Goal: Task Accomplishment & Management: Manage account settings

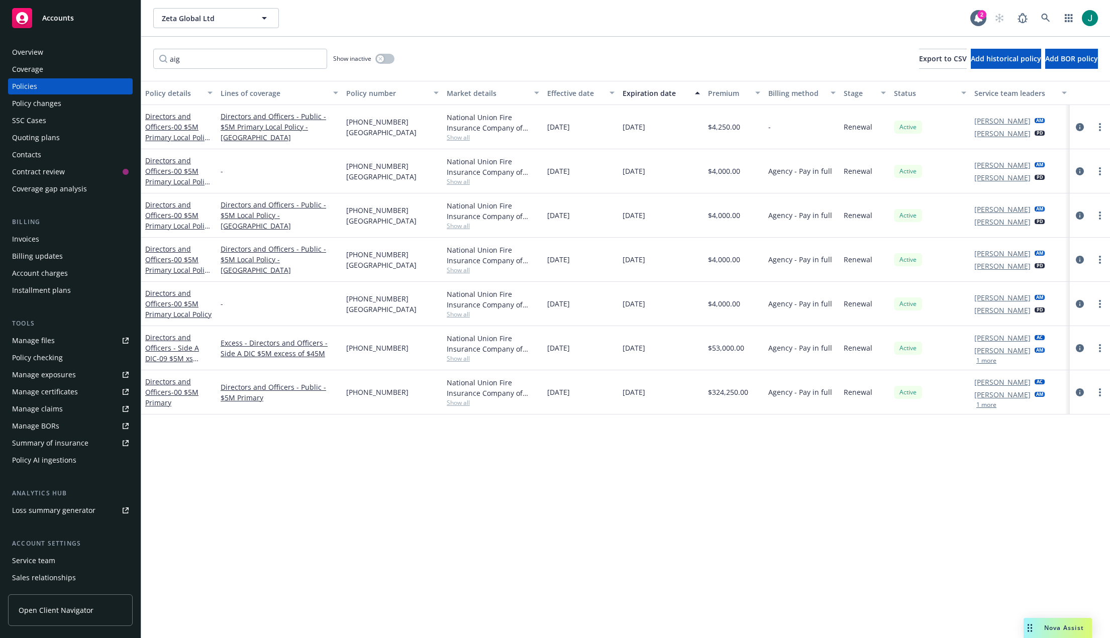
click at [989, 361] on button "1 more" at bounding box center [987, 361] width 20 height 6
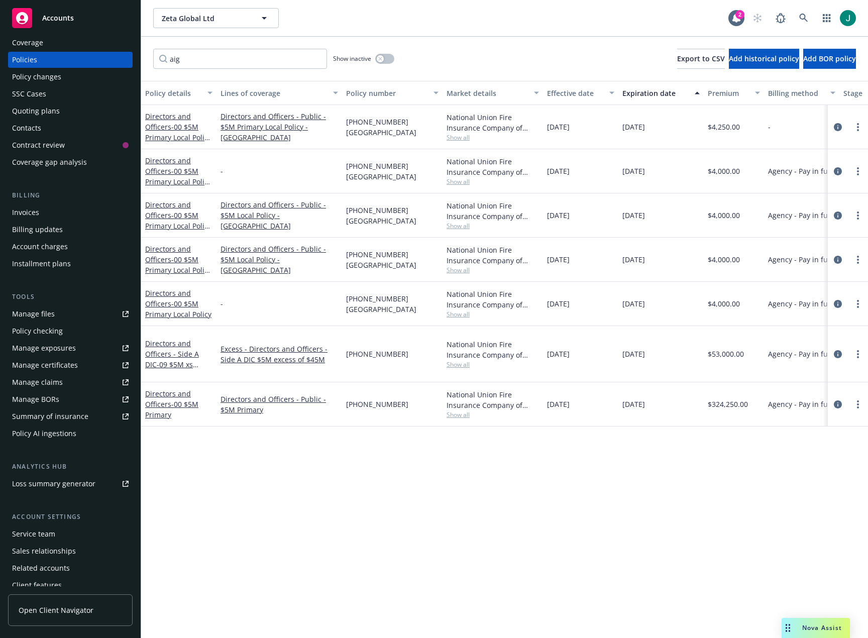
scroll to position [51, 0]
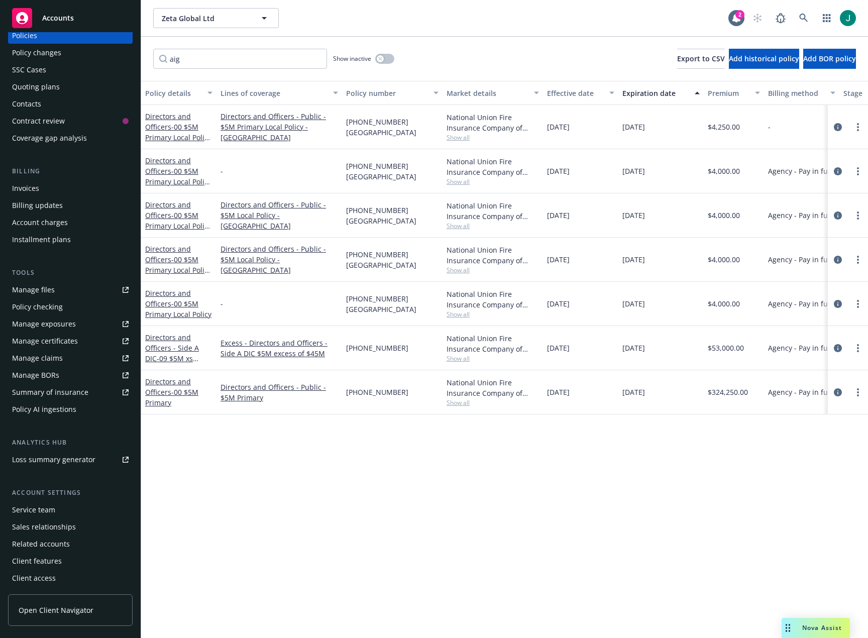
click at [31, 447] on div "Service team" at bounding box center [33, 510] width 43 height 16
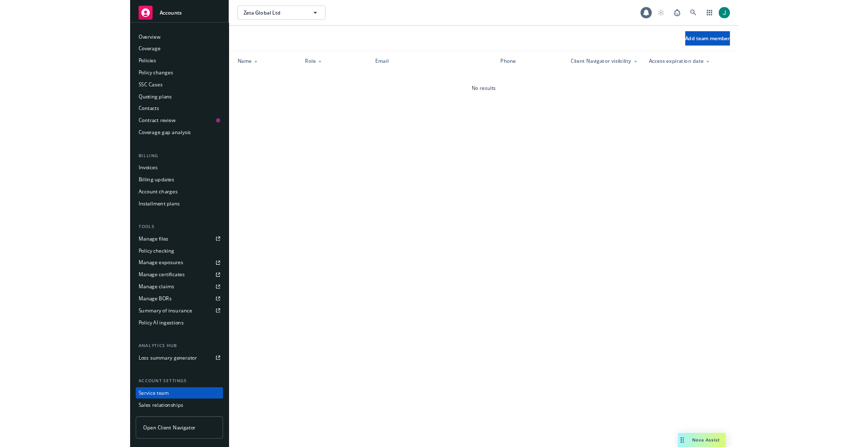
scroll to position [51, 0]
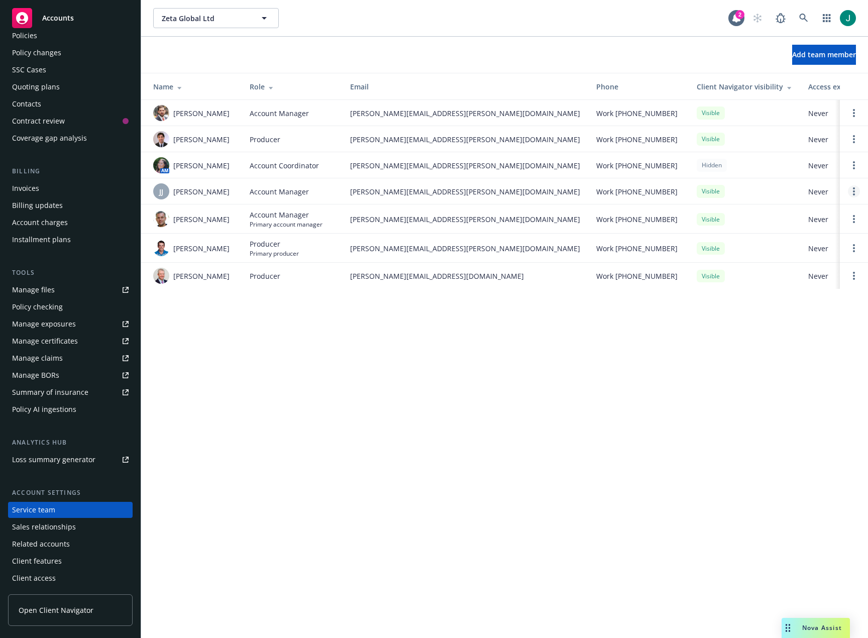
click at [853, 192] on link "Open options" at bounding box center [854, 191] width 12 height 12
click at [757, 165] on span "Remove account manager" at bounding box center [758, 163] width 112 height 10
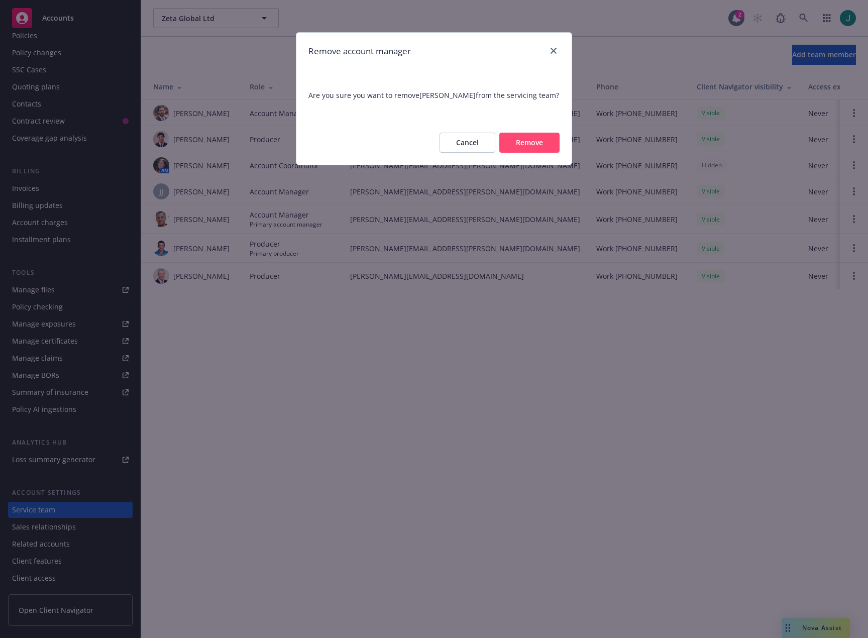
click at [521, 142] on button "Remove" at bounding box center [530, 143] width 60 height 20
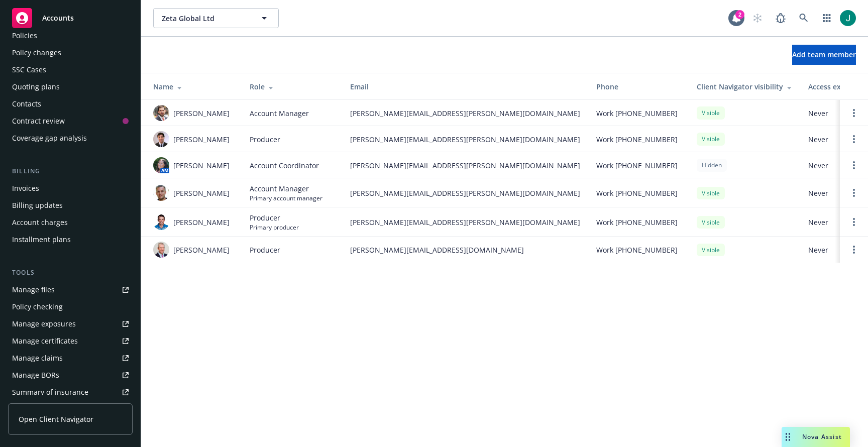
click at [34, 189] on div "Invoices" at bounding box center [25, 188] width 27 height 16
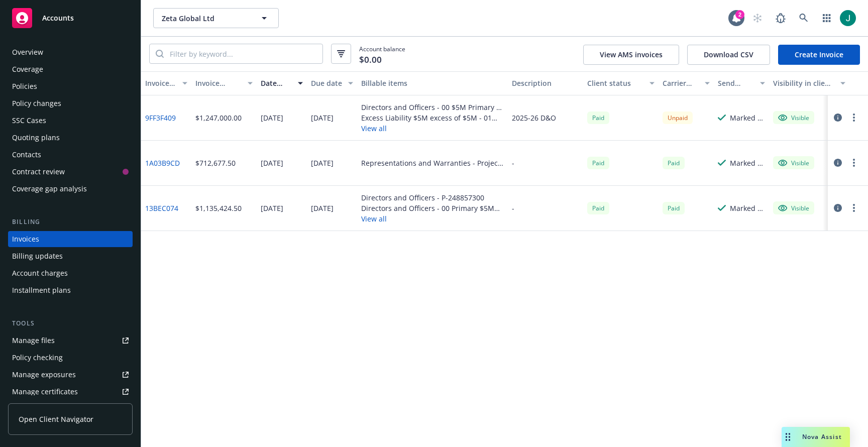
click at [160, 118] on link "9FF3F409" at bounding box center [160, 118] width 31 height 11
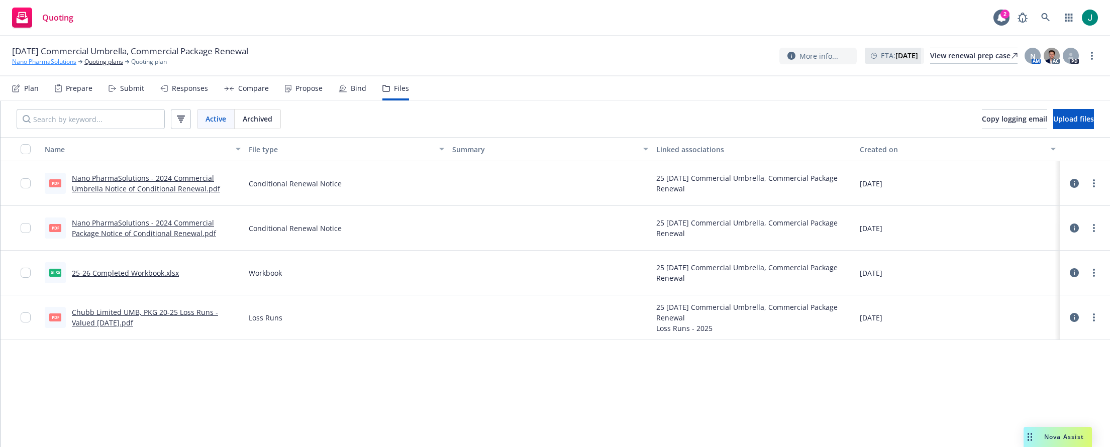
click at [38, 63] on link "Nano PharmaSolutions" at bounding box center [44, 61] width 64 height 9
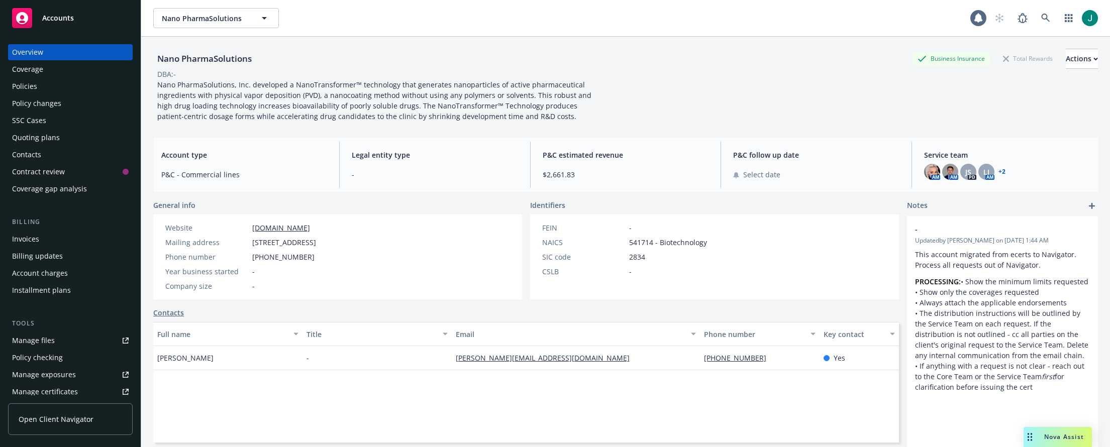
click at [43, 9] on div "Accounts" at bounding box center [70, 18] width 117 height 20
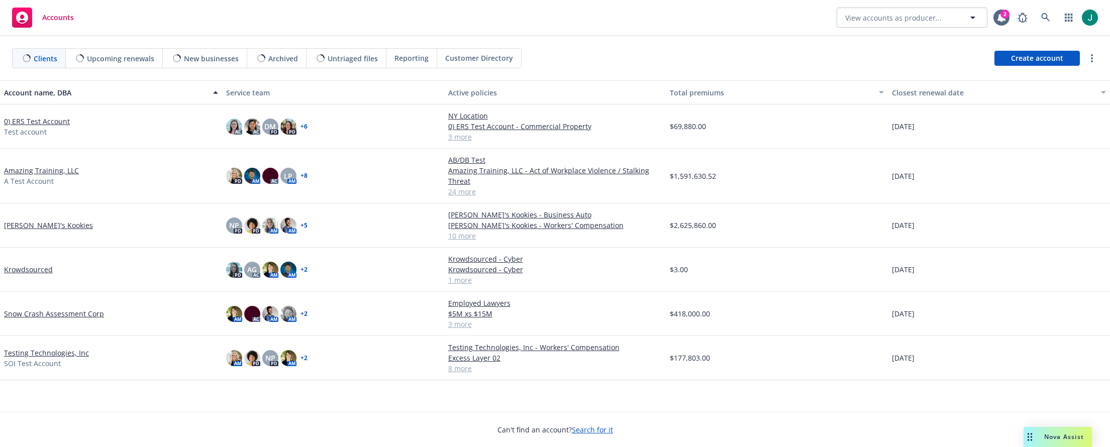
click at [459, 57] on span "Customer Directory" at bounding box center [479, 58] width 68 height 11
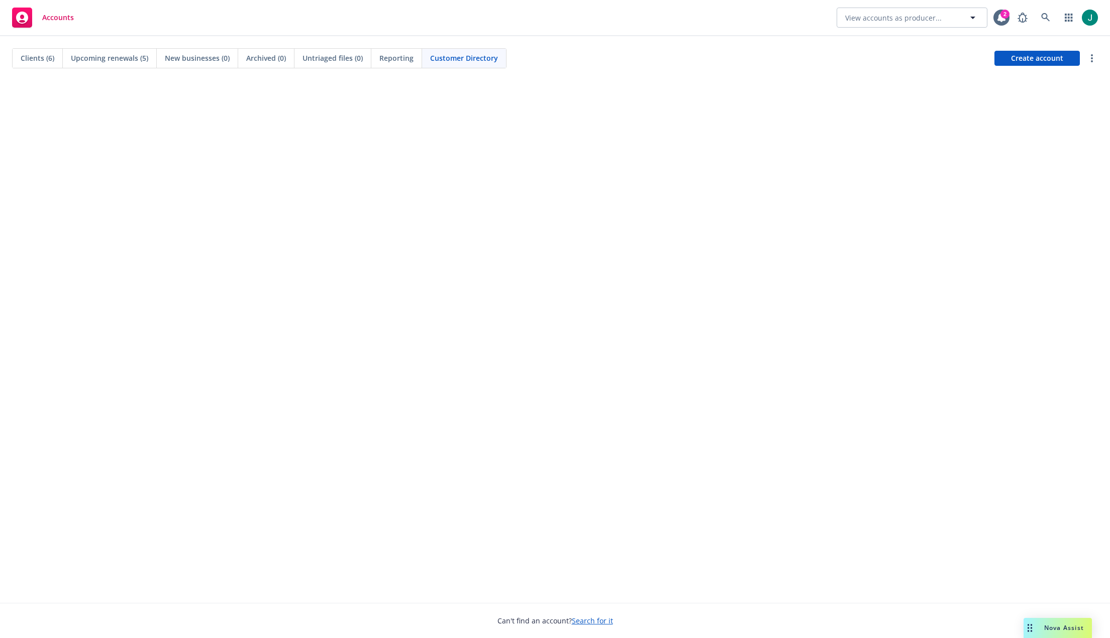
click at [596, 447] on link "Search for it" at bounding box center [592, 621] width 41 height 10
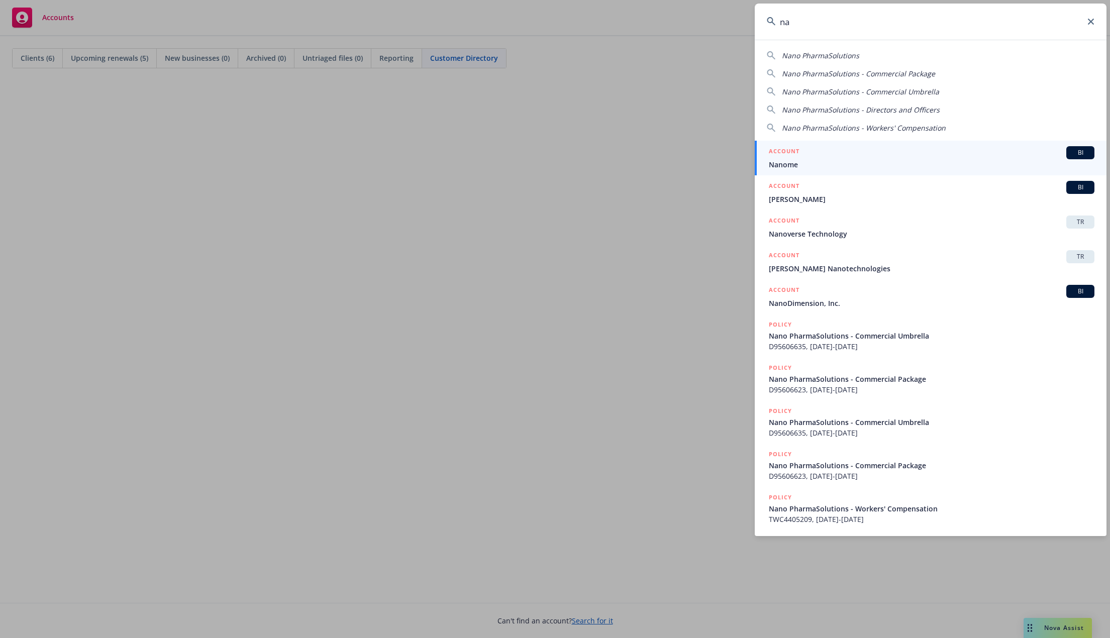
type input "n"
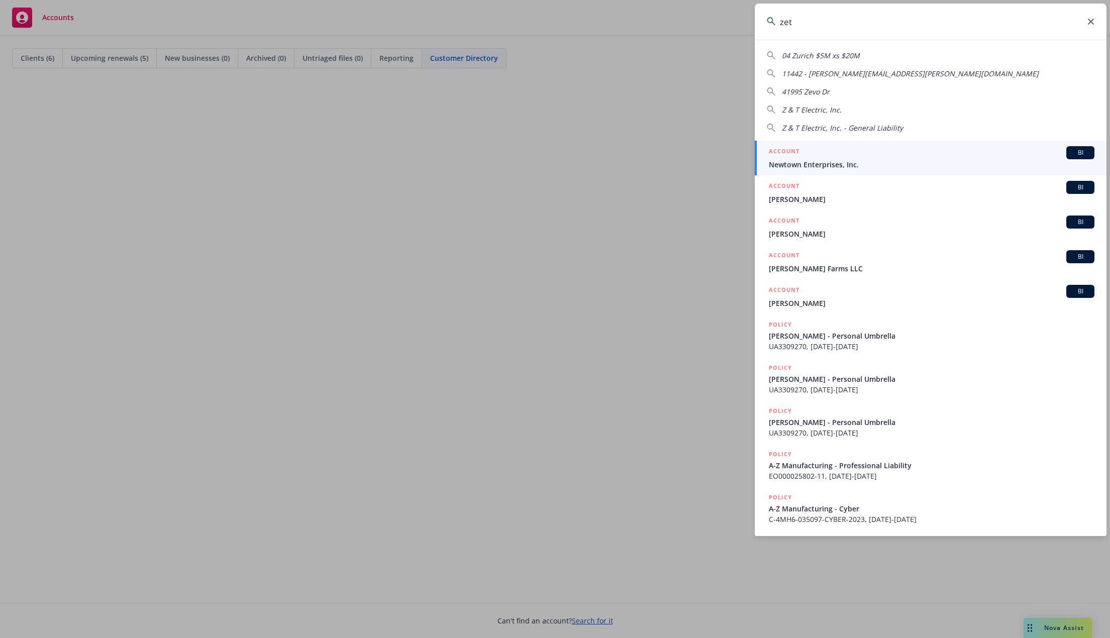
type input "zeta"
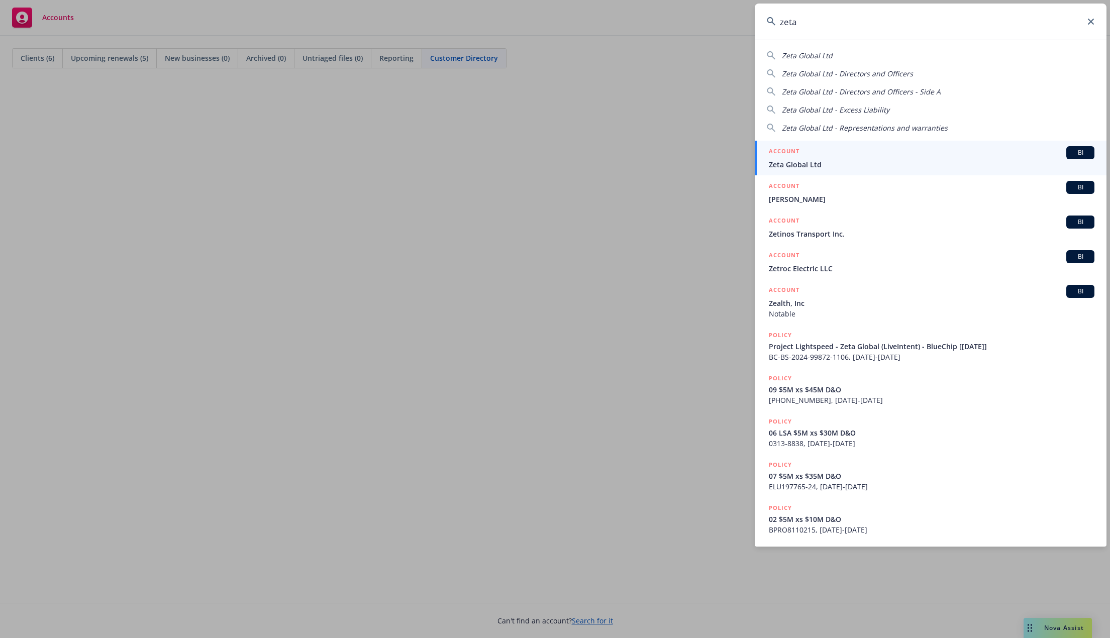
drag, startPoint x: 804, startPoint y: 17, endPoint x: 764, endPoint y: 21, distance: 39.9
click at [764, 21] on input "zeta" at bounding box center [931, 22] width 352 height 36
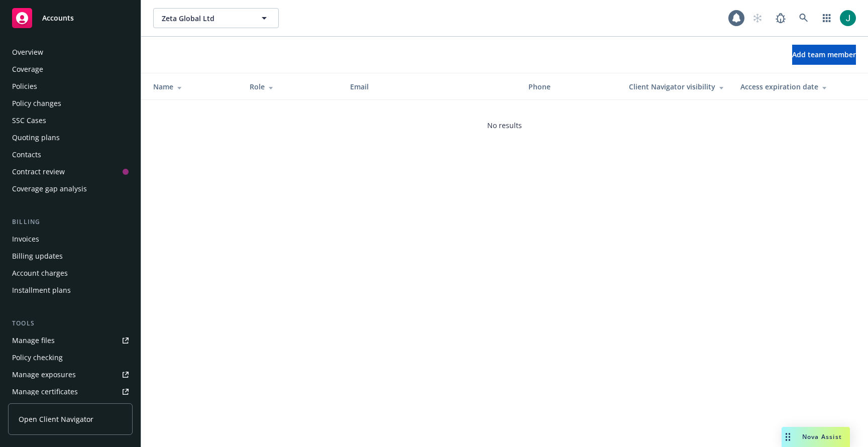
scroll to position [242, 0]
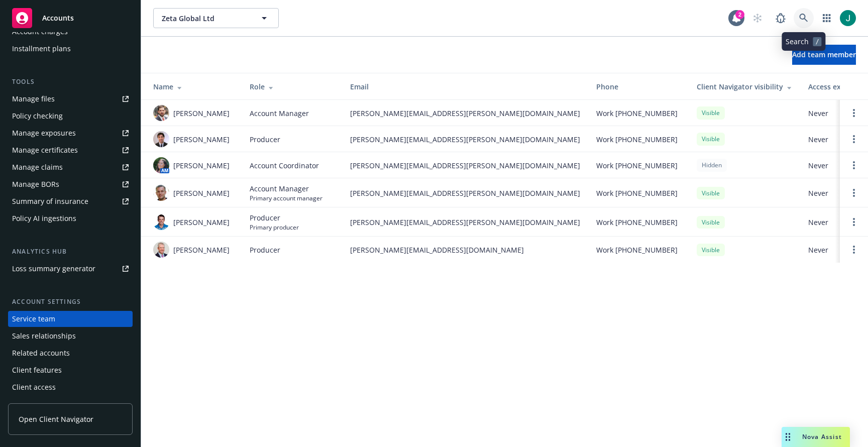
click at [805, 14] on icon at bounding box center [804, 18] width 9 height 9
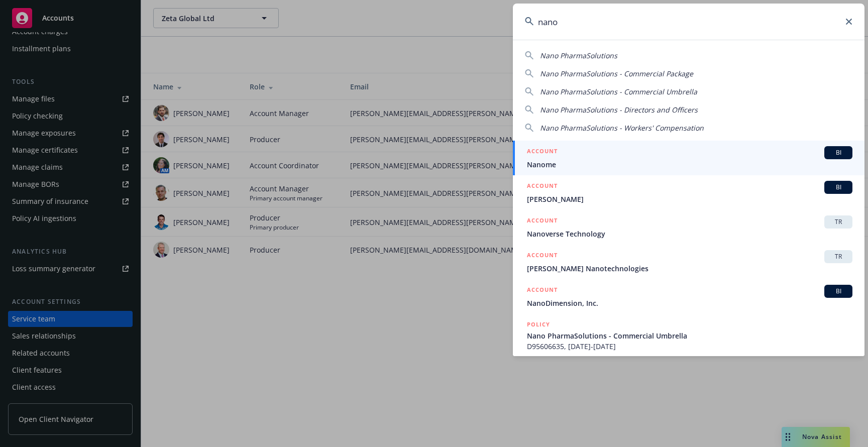
click at [597, 56] on span "Nano PharmaSolutions" at bounding box center [578, 56] width 77 height 10
type input "Nano PharmaSolutions"
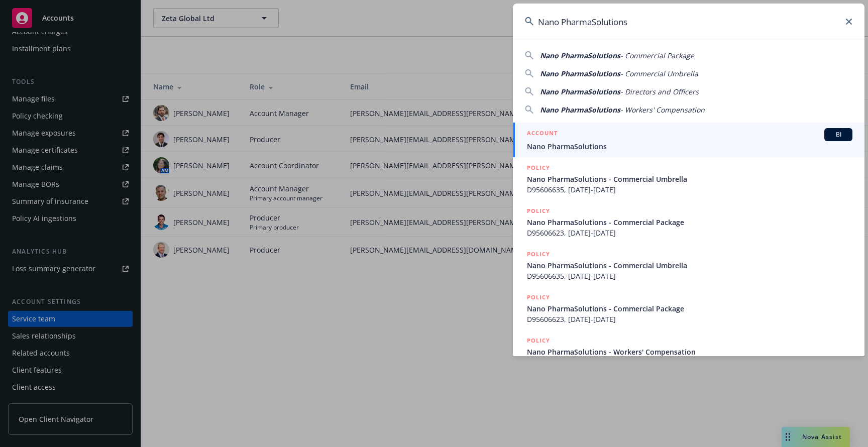
click at [848, 22] on icon at bounding box center [849, 22] width 6 height 6
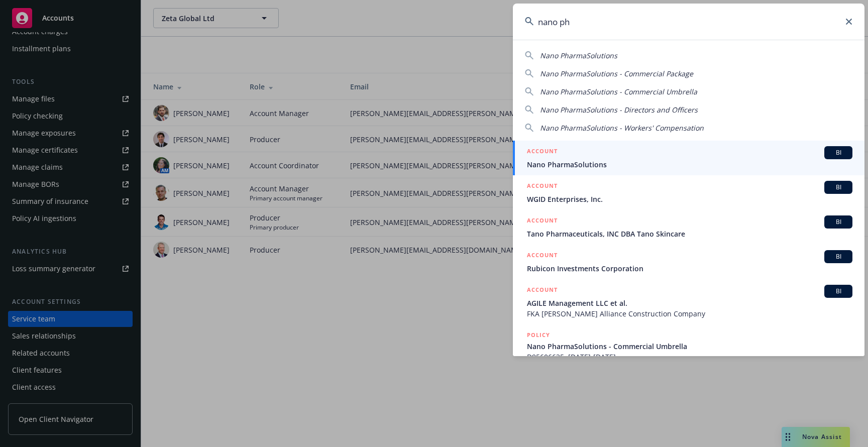
type input "nano ph"
click at [552, 157] on h5 "ACCOUNT" at bounding box center [542, 152] width 31 height 12
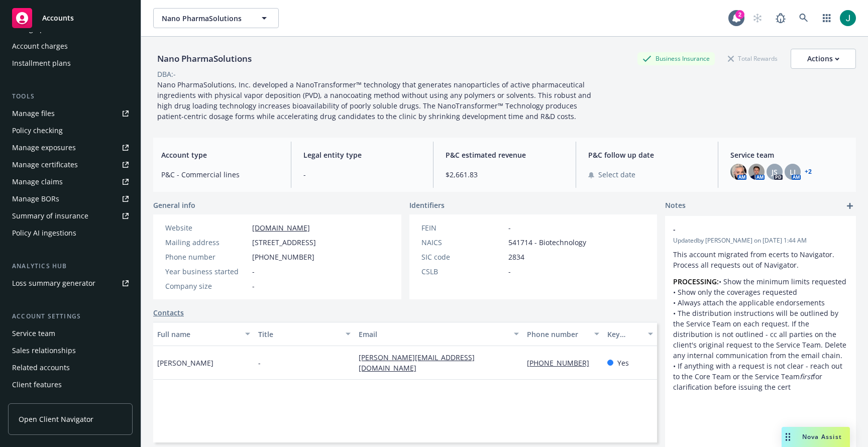
scroll to position [242, 0]
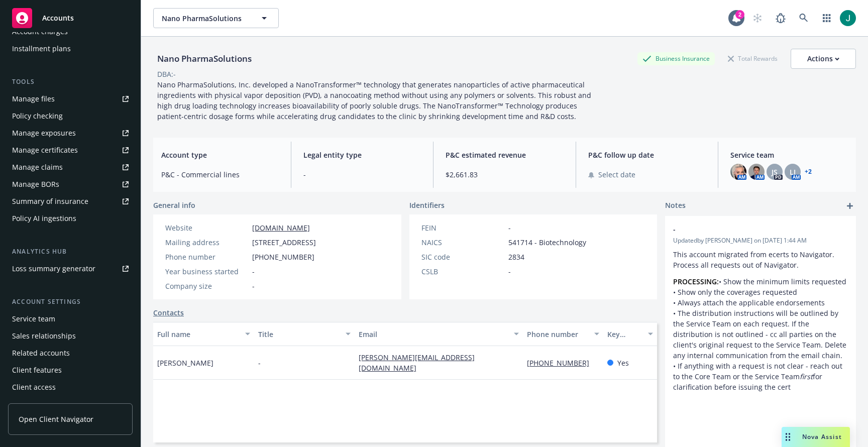
click at [41, 320] on div "Service team" at bounding box center [33, 319] width 43 height 16
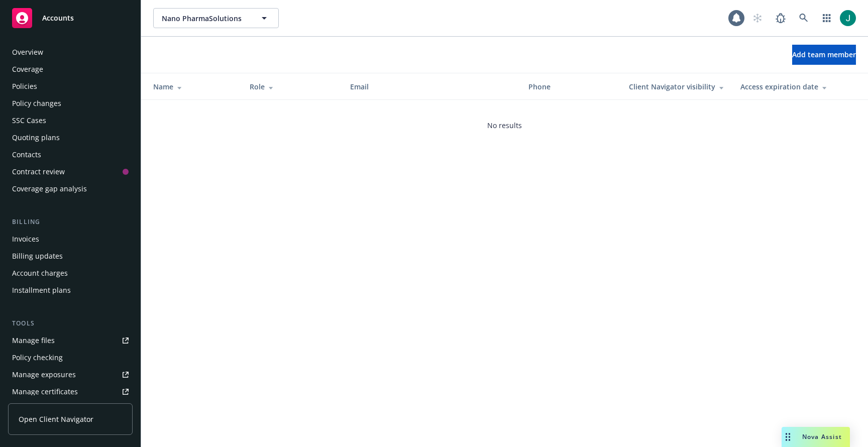
scroll to position [242, 0]
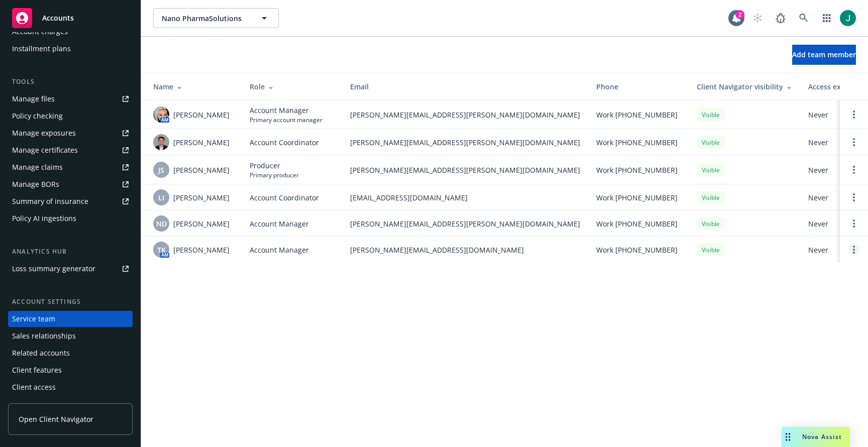
click at [857, 256] on link "Open options" at bounding box center [854, 250] width 12 height 12
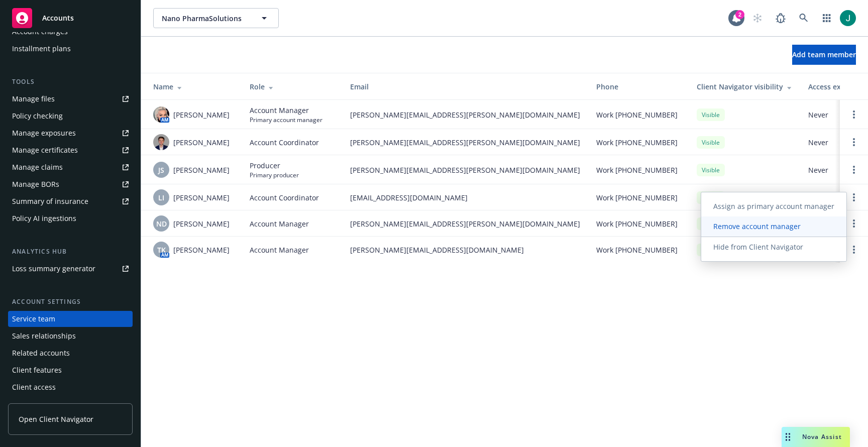
click at [765, 229] on span "Remove account manager" at bounding box center [758, 227] width 112 height 10
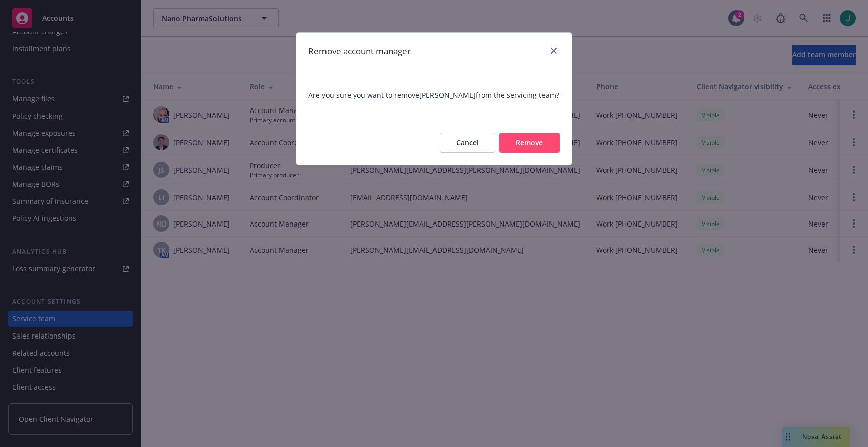
click at [522, 141] on button "Remove" at bounding box center [530, 143] width 60 height 20
